Goal: Communication & Community: Answer question/provide support

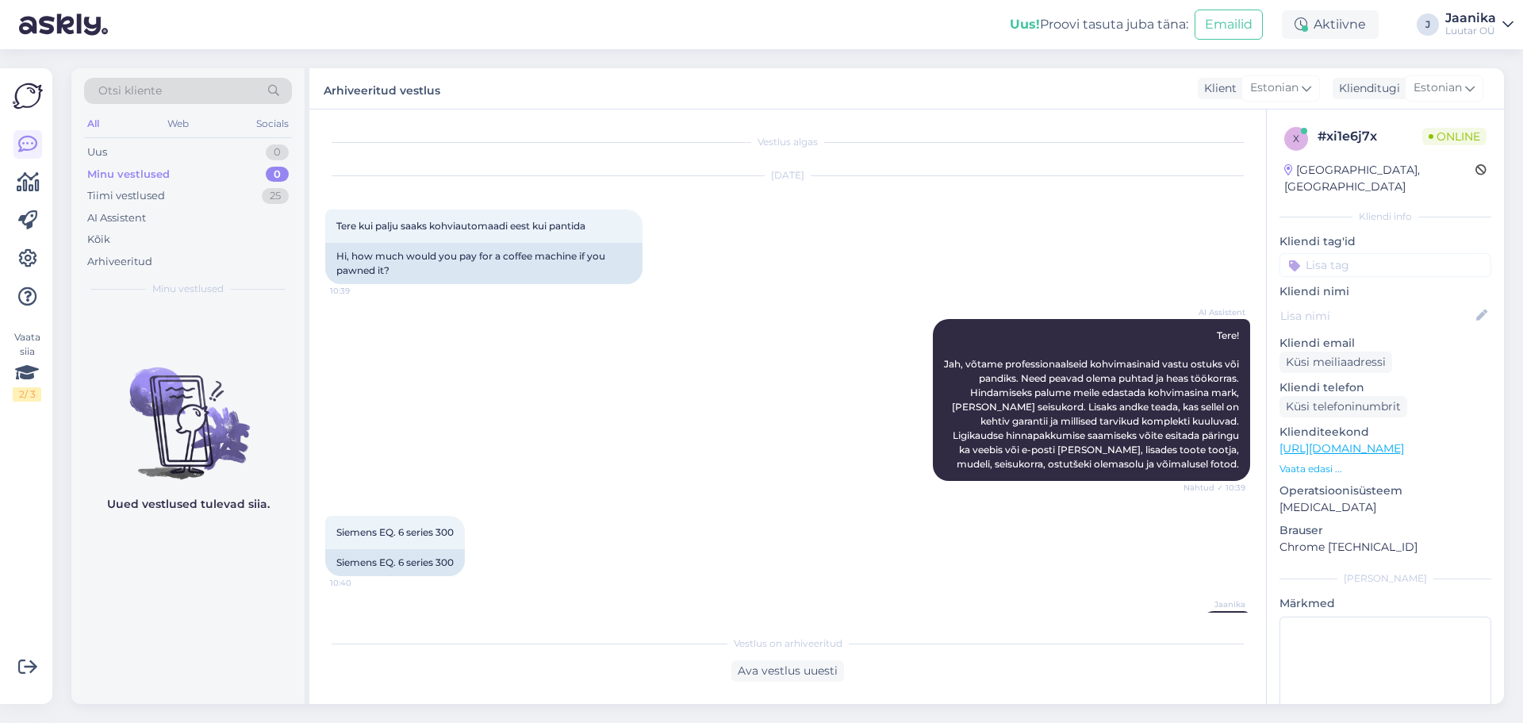
scroll to position [453, 0]
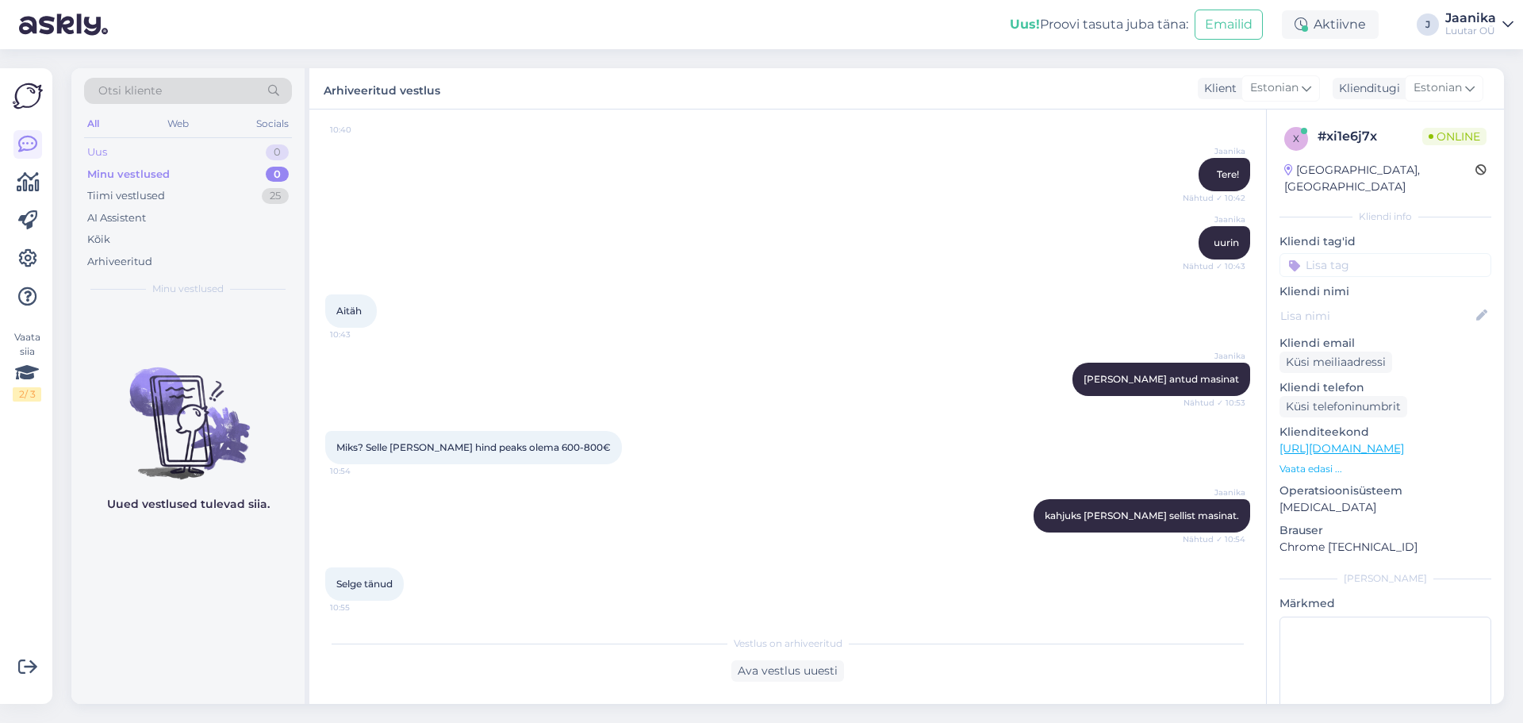
click at [113, 151] on div "Uus 0" at bounding box center [188, 152] width 208 height 22
click at [110, 174] on div "Minu vestlused" at bounding box center [126, 175] width 79 height 16
click at [112, 193] on div "Tiimi vestlused" at bounding box center [126, 196] width 78 height 16
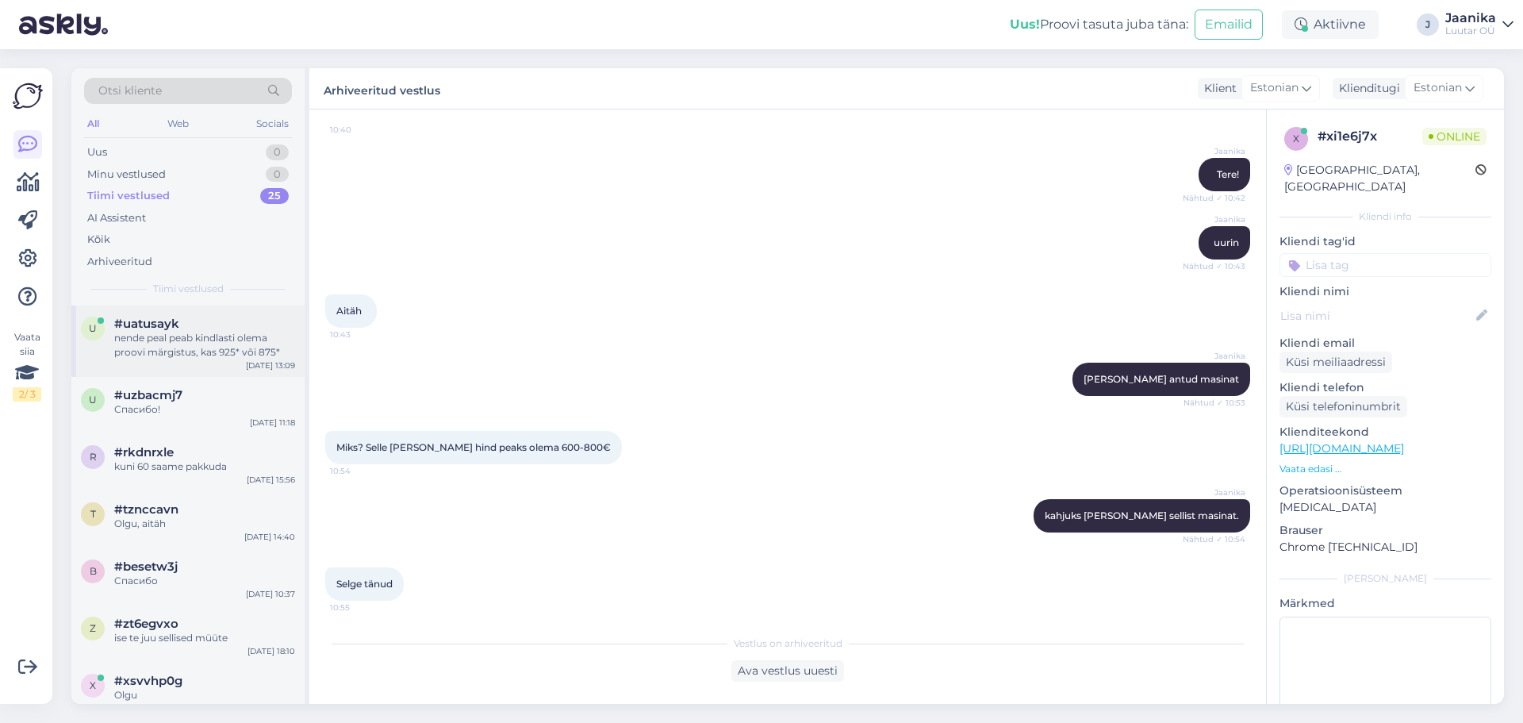
click at [188, 330] on div "#uatusayk" at bounding box center [204, 324] width 181 height 14
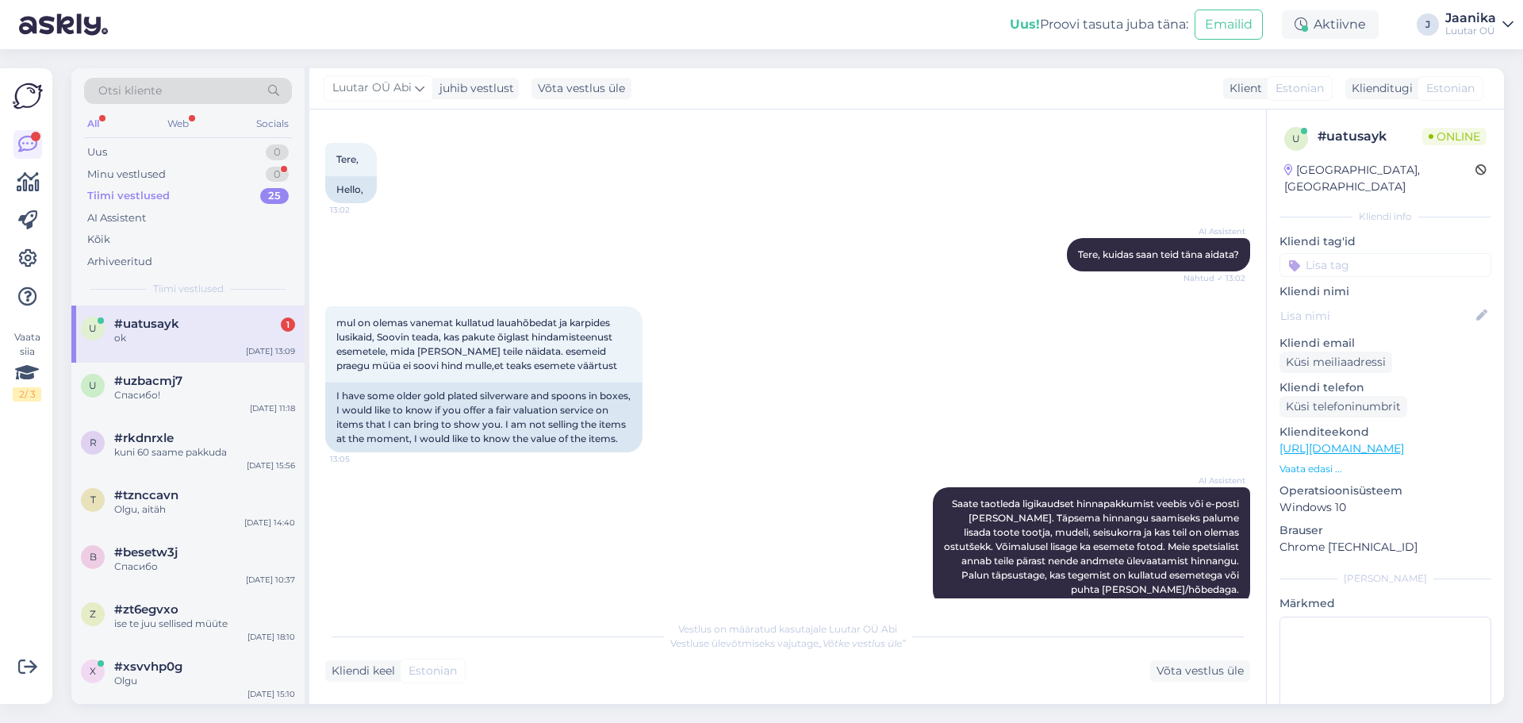
scroll to position [452, 0]
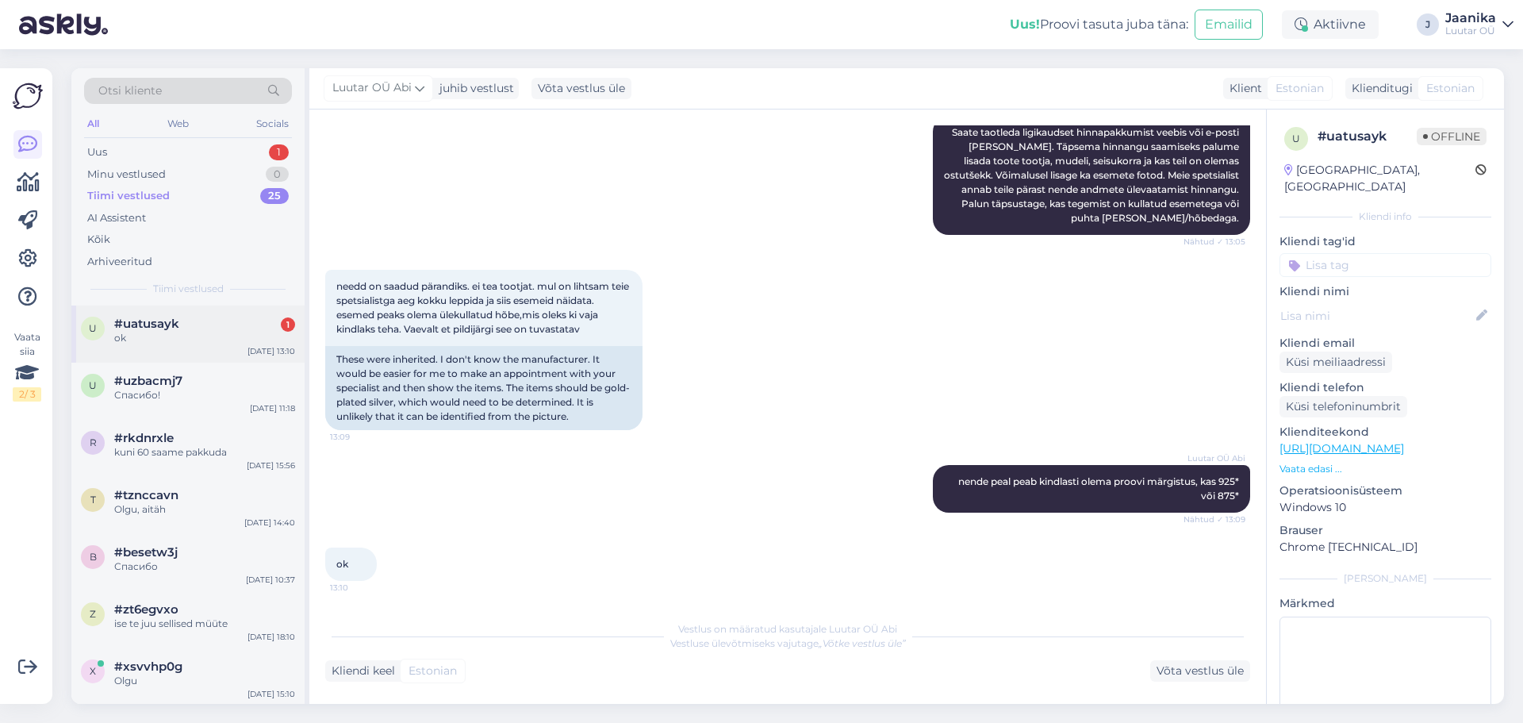
click at [192, 318] on div "#uatusayk 1" at bounding box center [204, 324] width 181 height 14
click at [125, 151] on div "Uus 1" at bounding box center [188, 152] width 208 height 22
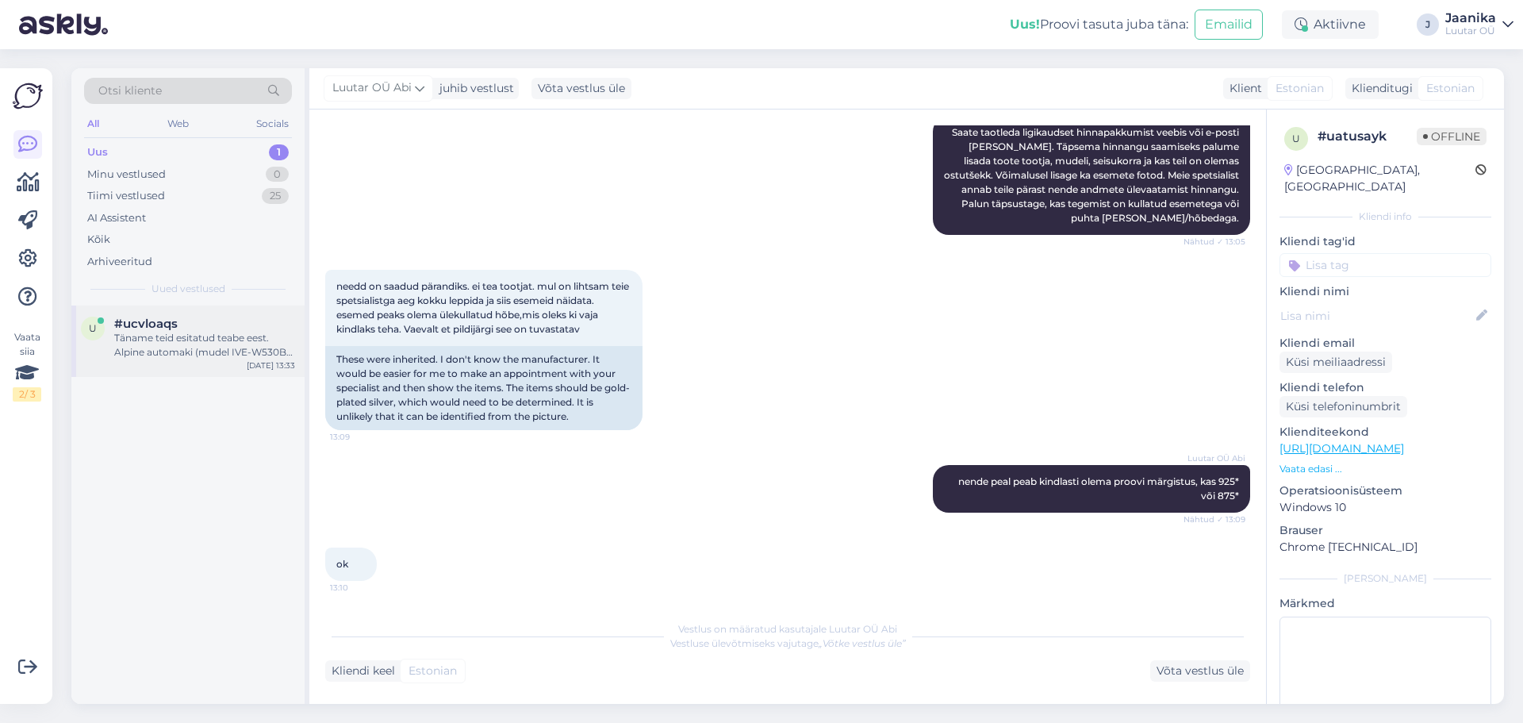
click at [159, 338] on div "Täname teid esitatud teabe eest. Alpine automaki (mudel IVE-W530BT) väärtuse tä…" at bounding box center [204, 345] width 181 height 29
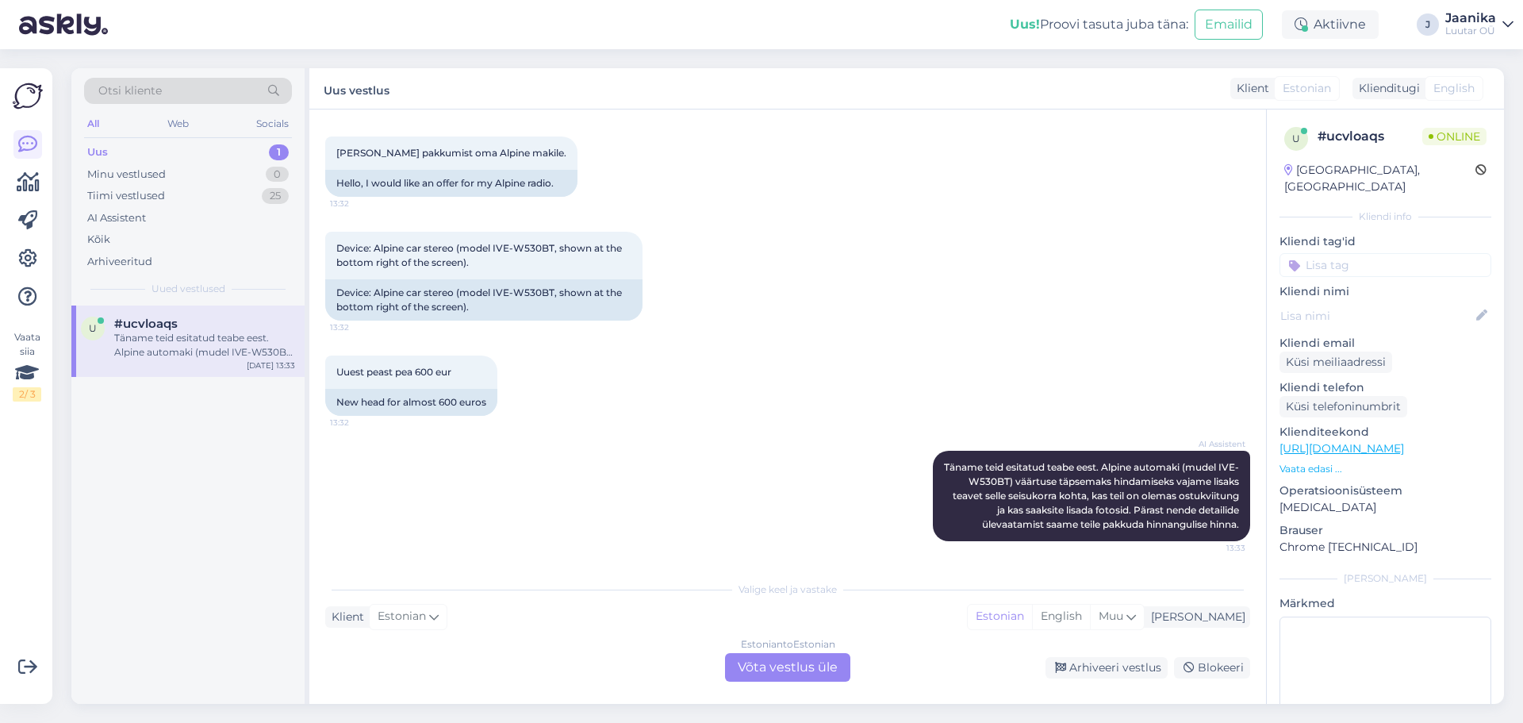
click at [793, 660] on div "Estonian to Estonian Võta vestlus üle" at bounding box center [787, 667] width 125 height 29
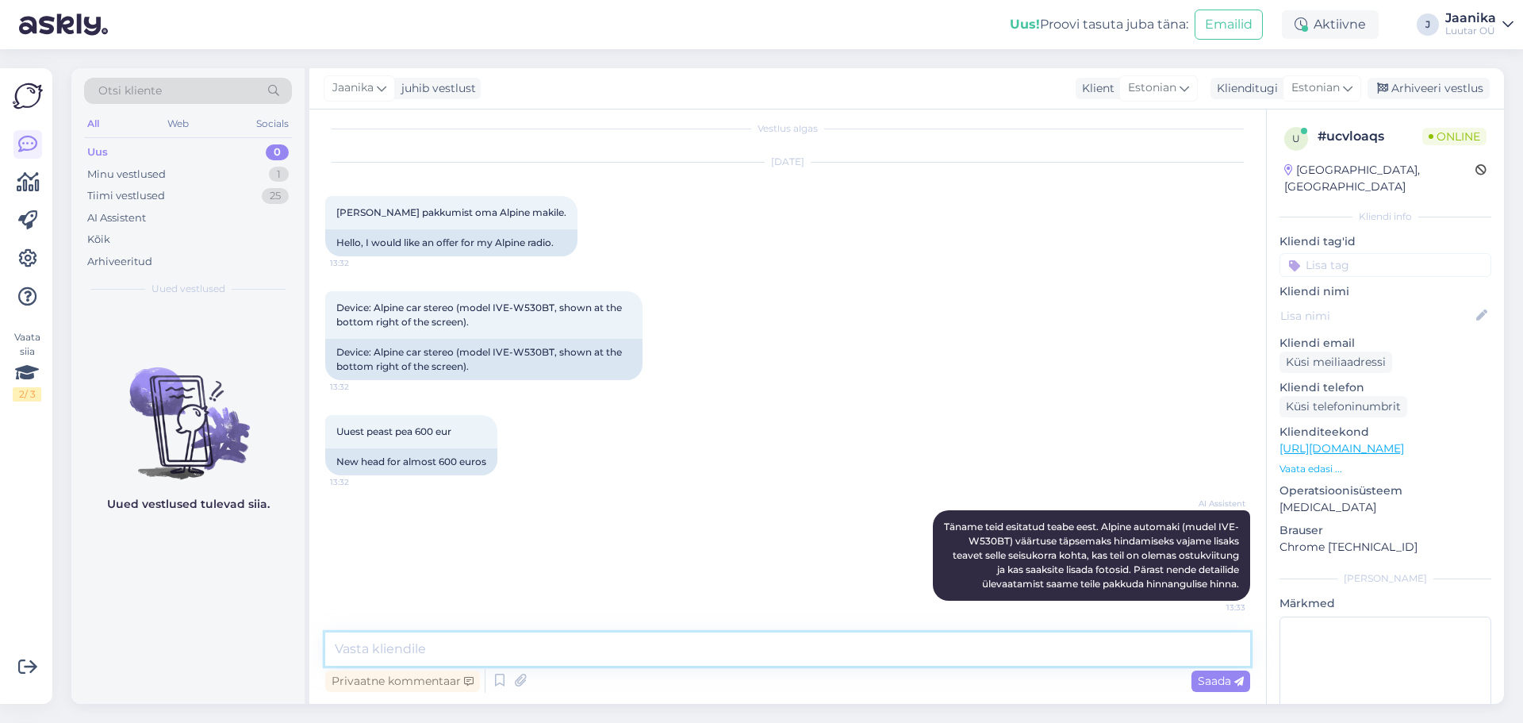
click at [532, 641] on textarea at bounding box center [787, 648] width 925 height 33
type textarea "tere"
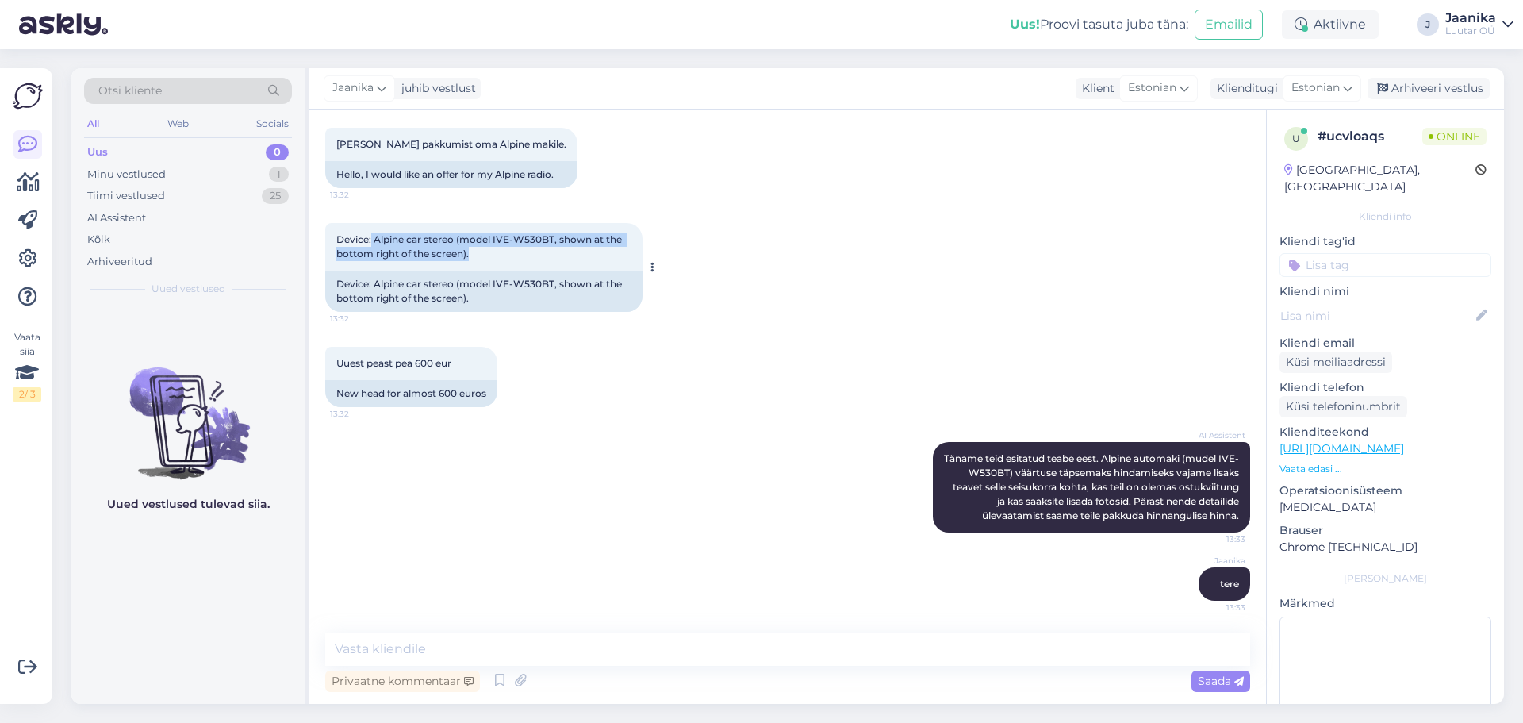
drag, startPoint x: 372, startPoint y: 239, endPoint x: 622, endPoint y: 247, distance: 250.0
click at [622, 247] on div "Device: Alpine car stereo (model IVE-W530BT, shown at the bottom right of the s…" at bounding box center [483, 247] width 317 height 48
copy span "Alpine car stereo (model IVE-W530BT, shown at the bottom right of the screen)."
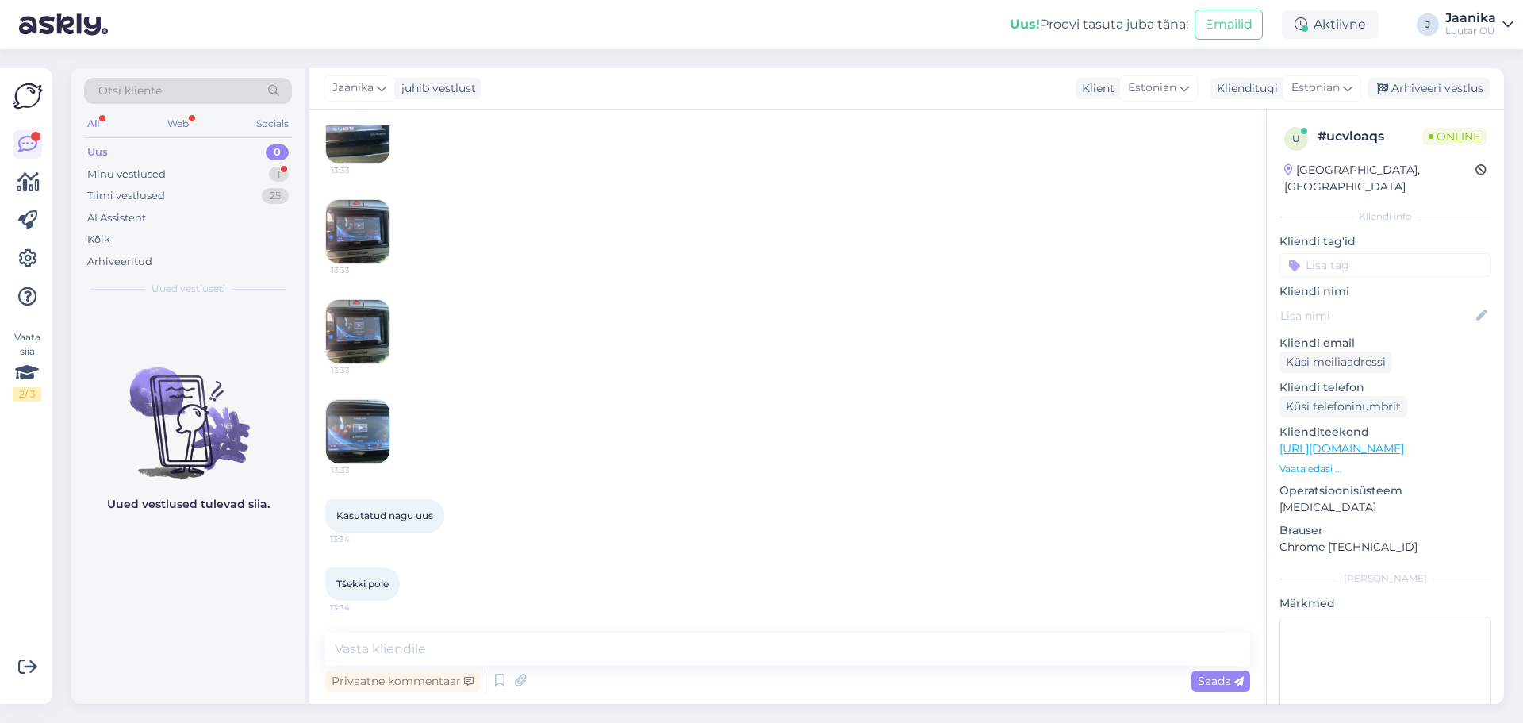
scroll to position [686, 0]
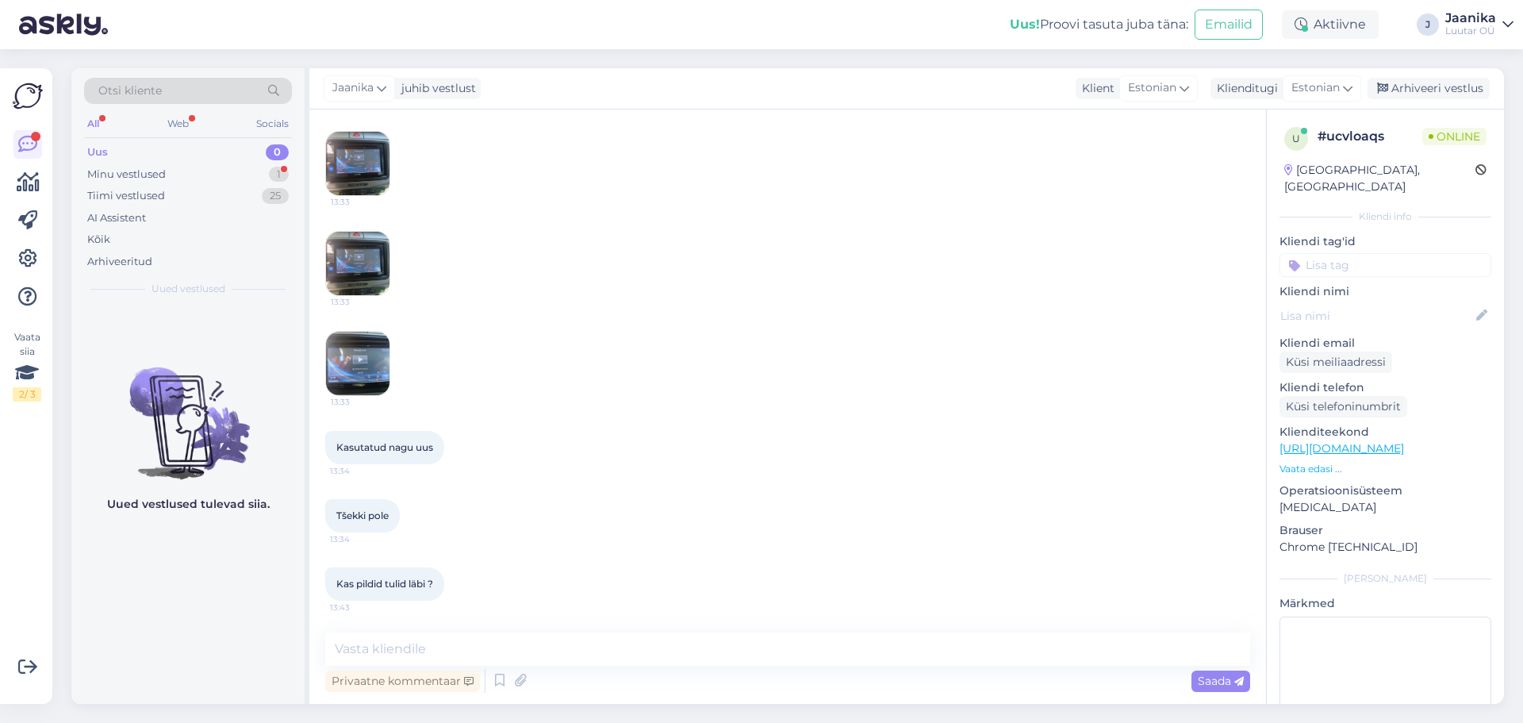
click at [369, 165] on img at bounding box center [357, 163] width 63 height 63
click at [444, 642] on textarea at bounding box center [787, 648] width 925 height 33
type textarea "ei võta antud seadet"
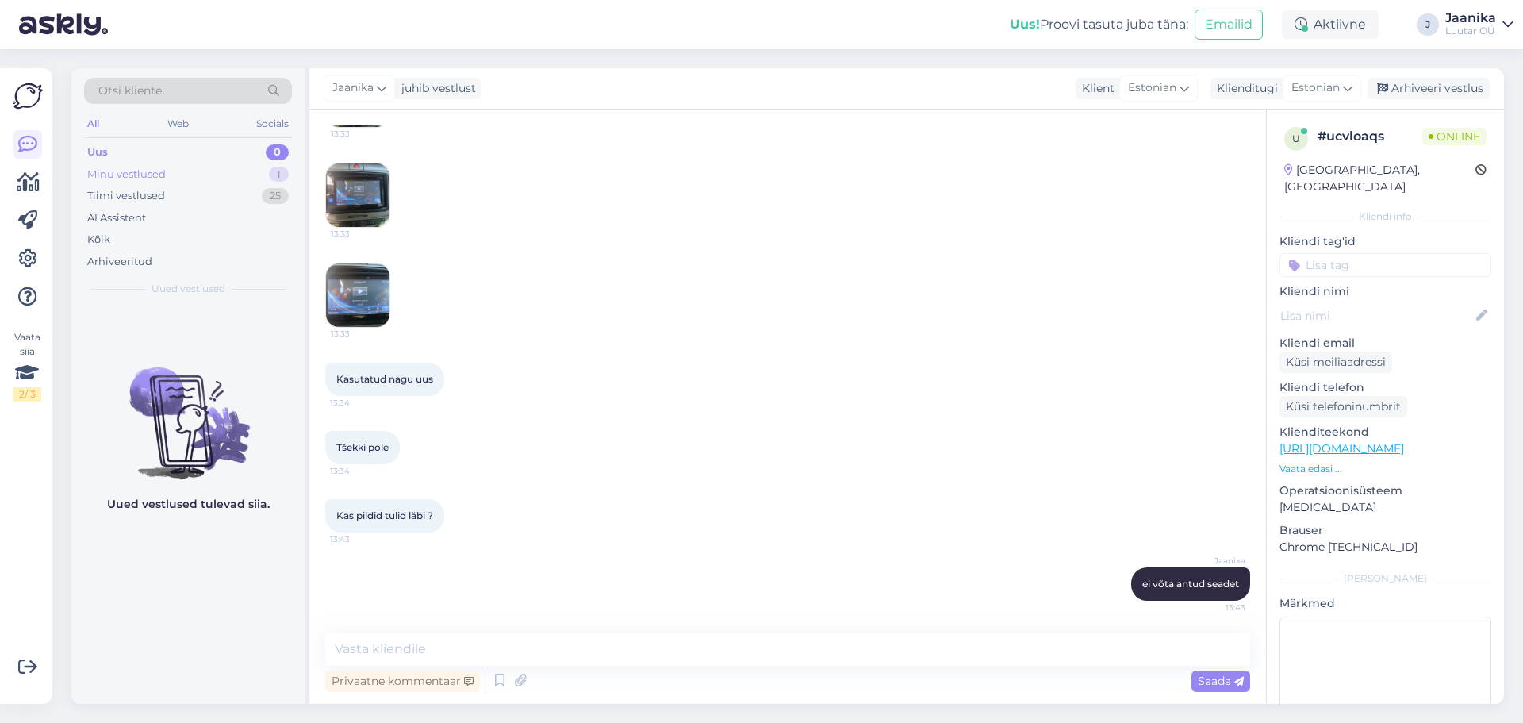
click at [138, 171] on div "Minu vestlused" at bounding box center [126, 175] width 79 height 16
